Goal: Transaction & Acquisition: Purchase product/service

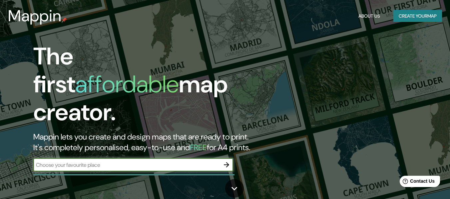
click at [403, 13] on button "Create your map" at bounding box center [417, 16] width 49 height 12
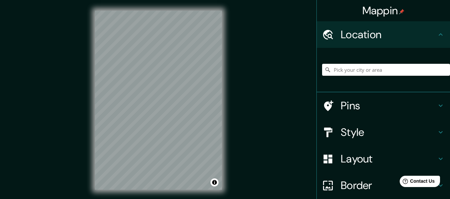
drag, startPoint x: 372, startPoint y: 79, endPoint x: 370, endPoint y: 73, distance: 6.0
click at [370, 74] on div at bounding box center [386, 69] width 128 height 33
click at [369, 67] on input "Pick your city or area" at bounding box center [386, 70] width 128 height 12
click at [370, 105] on h4 "Pins" at bounding box center [389, 105] width 96 height 13
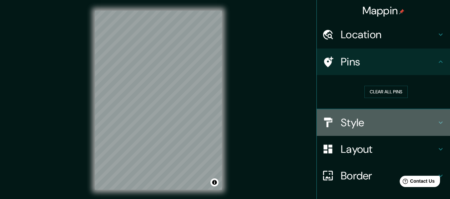
click at [388, 120] on h4 "Style" at bounding box center [389, 122] width 96 height 13
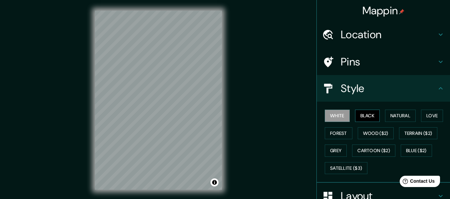
click at [374, 114] on button "Black" at bounding box center [367, 116] width 25 height 12
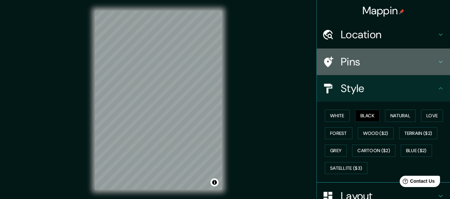
click at [380, 53] on div "Pins" at bounding box center [383, 62] width 133 height 27
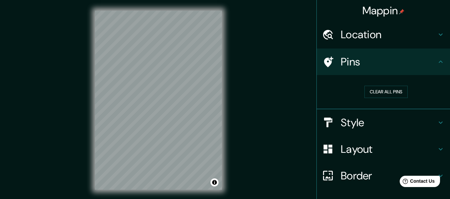
click at [390, 38] on h4 "Location" at bounding box center [389, 34] width 96 height 13
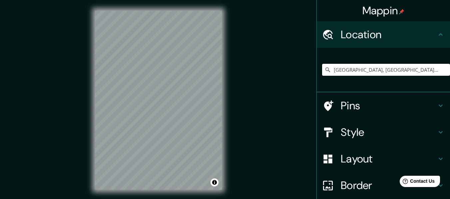
drag, startPoint x: 372, startPoint y: 70, endPoint x: 294, endPoint y: 77, distance: 78.2
click at [294, 77] on div "Mappin Location [GEOGRAPHIC_DATA], [GEOGRAPHIC_DATA], [GEOGRAPHIC_DATA] Pins St…" at bounding box center [225, 105] width 450 height 211
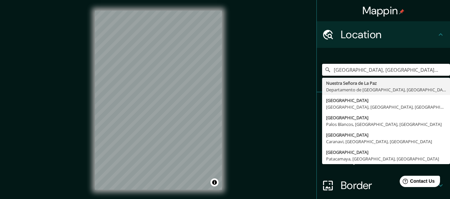
drag, startPoint x: 389, startPoint y: 71, endPoint x: 301, endPoint y: 76, distance: 88.0
click at [301, 76] on div "Mappin Location [GEOGRAPHIC_DATA], [GEOGRAPHIC_DATA], [GEOGRAPHIC_DATA] [GEOGRA…" at bounding box center [225, 105] width 450 height 211
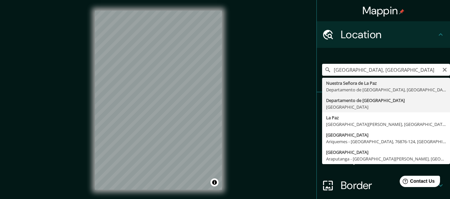
type input "Departamento de [GEOGRAPHIC_DATA], [GEOGRAPHIC_DATA]"
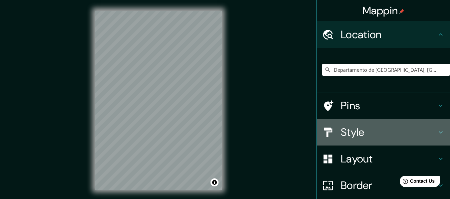
click at [414, 132] on h4 "Style" at bounding box center [389, 132] width 96 height 13
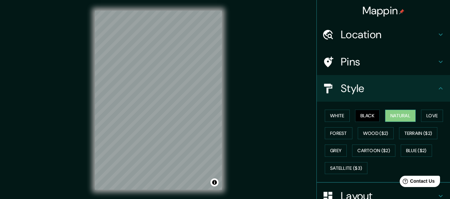
click at [399, 119] on button "Natural" at bounding box center [400, 116] width 31 height 12
click at [441, 115] on button "Love" at bounding box center [432, 116] width 22 height 12
click at [395, 116] on button "Natural" at bounding box center [400, 116] width 31 height 12
